Goal: Task Accomplishment & Management: Manage account settings

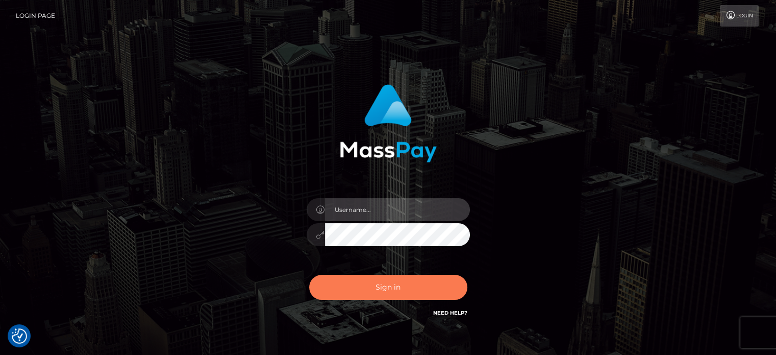
type input "[PERSON_NAME][URL]"
click at [402, 297] on button "Sign in" at bounding box center [388, 287] width 158 height 25
type input "kristy.ai"
click at [410, 281] on button "Sign in" at bounding box center [388, 287] width 158 height 25
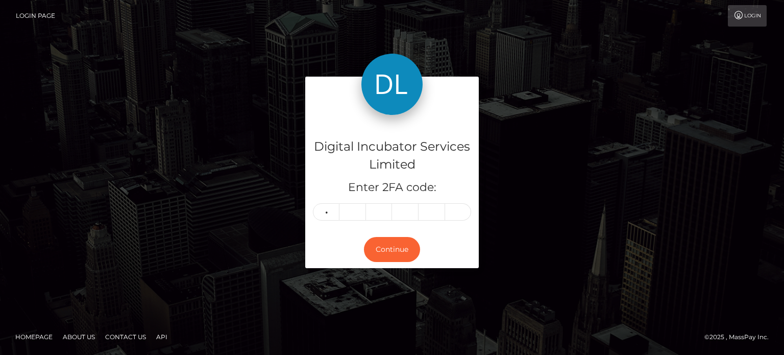
type input "9"
type input "8"
type input "0"
type input "7"
type input "0"
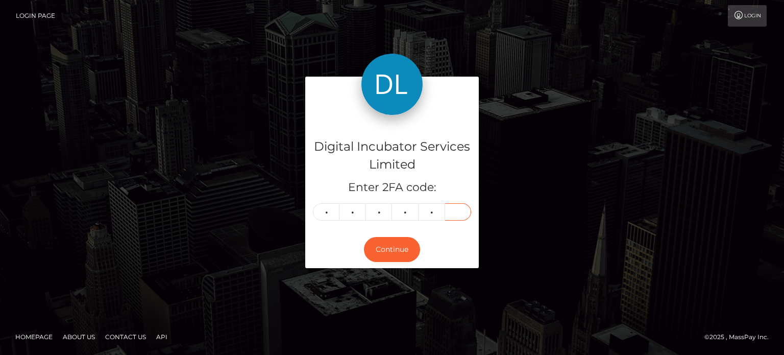
type input "6"
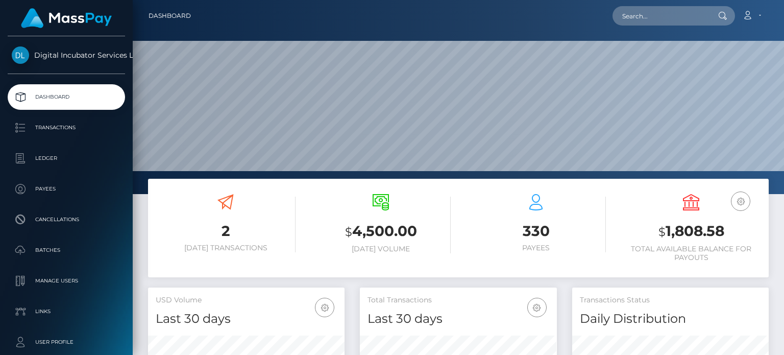
scroll to position [181, 196]
